Goal: Information Seeking & Learning: Learn about a topic

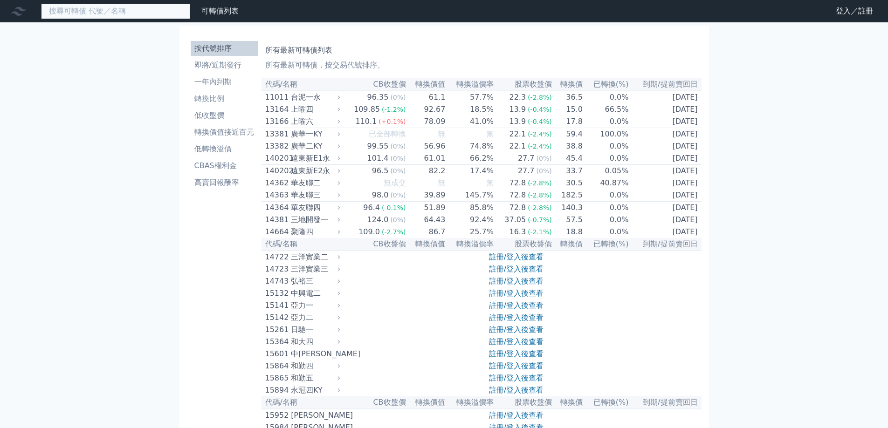
click at [95, 7] on input at bounding box center [115, 11] width 149 height 16
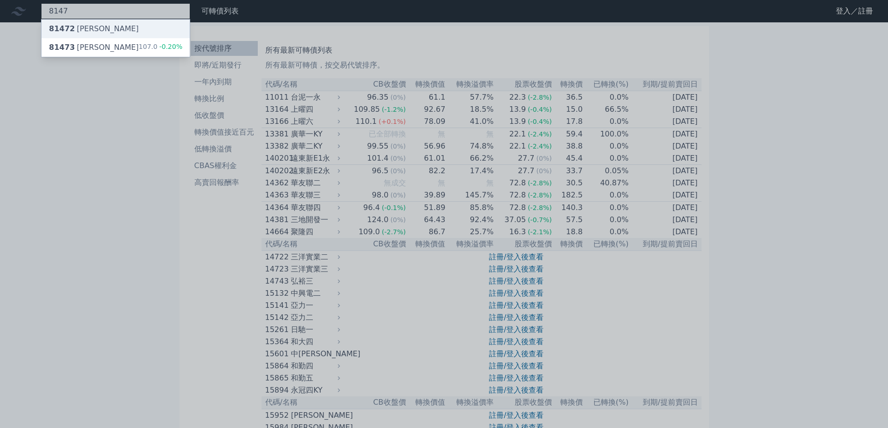
type input "8147"
click at [108, 31] on div "81472 正[PERSON_NAME]" at bounding box center [115, 29] width 148 height 19
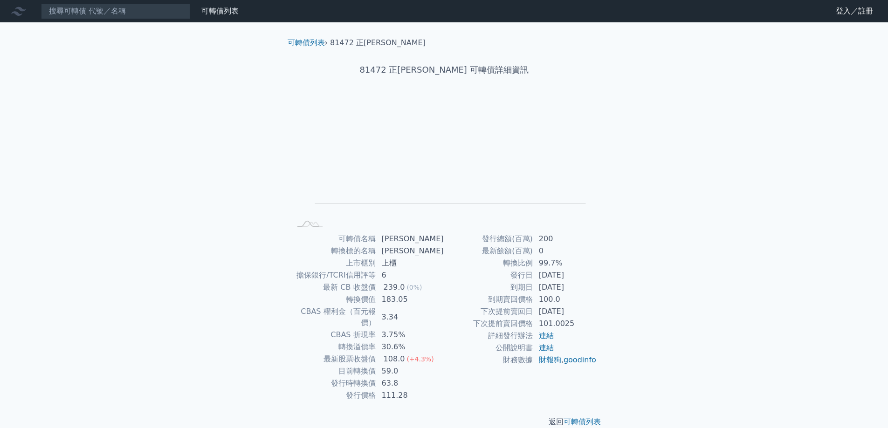
drag, startPoint x: 538, startPoint y: 290, endPoint x: 582, endPoint y: 290, distance: 43.3
click at [582, 290] on td "[DATE]" at bounding box center [565, 287] width 64 height 12
click at [598, 302] on div "可轉債名稱 正[PERSON_NAME] 轉換標的名稱 正淩 上市櫃別 上櫃 擔保銀行/TCRI信用評等 6 最新 CB 收盤價 239.0 (0%) 轉換價…" at bounding box center [444, 317] width 328 height 169
click at [0, 224] on div "可轉債列表 財務數據 可轉債列表 財務數據 登入／註冊 登入／註冊 可轉債列表 › 81472 正[PERSON_NAME] 81472 正淩二 可轉債詳細資…" at bounding box center [444, 221] width 888 height 443
click at [123, 11] on input at bounding box center [115, 11] width 149 height 16
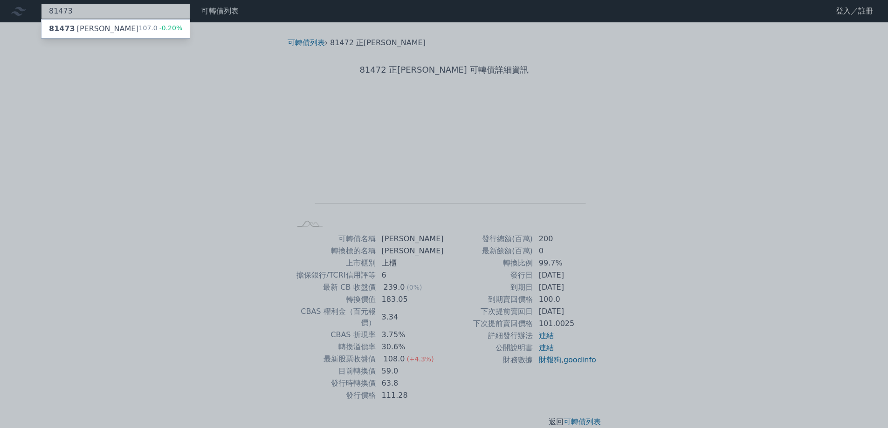
type input "81473"
click at [92, 25] on div "81473 正[PERSON_NAME]" at bounding box center [94, 28] width 90 height 11
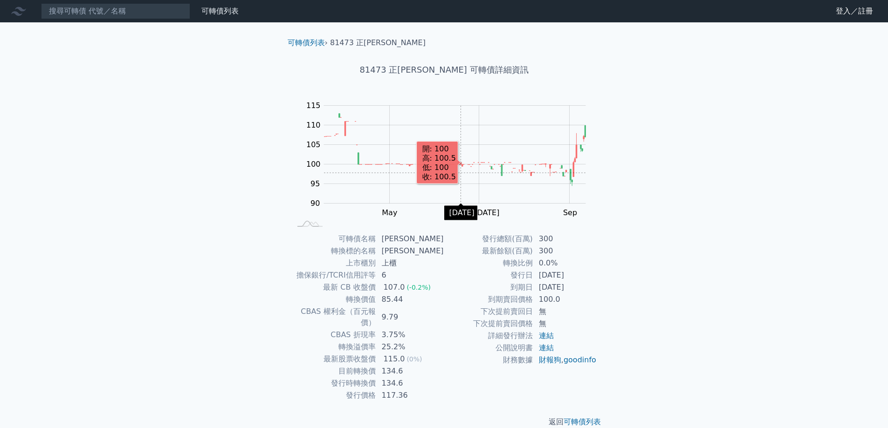
scroll to position [3, 0]
